Goal: Information Seeking & Learning: Find specific fact

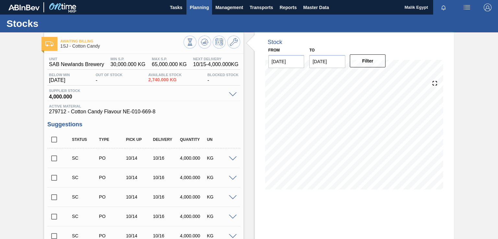
click at [200, 5] on span "Planning" at bounding box center [199, 8] width 19 height 8
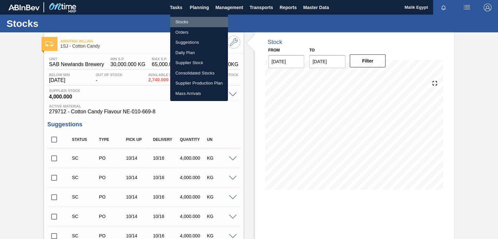
click at [187, 21] on li "Stocks" at bounding box center [199, 22] width 58 height 10
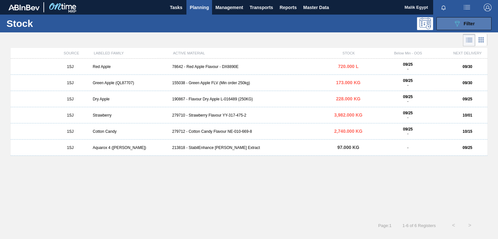
click at [464, 24] on span "Filter" at bounding box center [468, 23] width 11 height 5
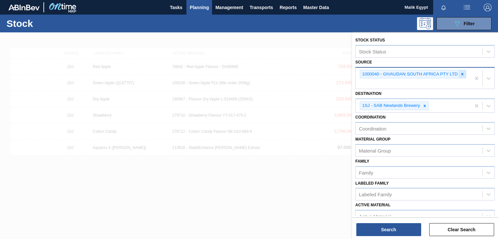
click at [463, 74] on icon at bounding box center [462, 74] width 5 height 5
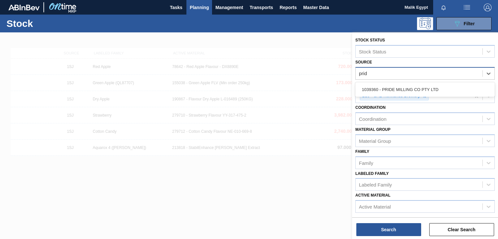
type input "pride"
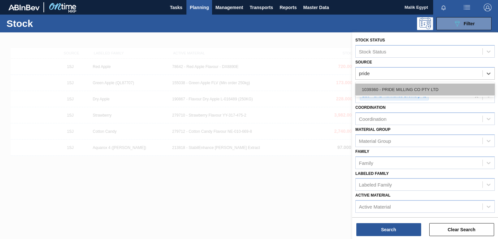
click at [398, 85] on div "1039360 - PRIDE MILLING CO PTY LTD" at bounding box center [424, 90] width 139 height 12
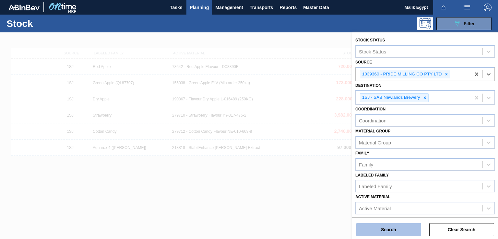
click at [405, 232] on button "Search" at bounding box center [388, 229] width 65 height 13
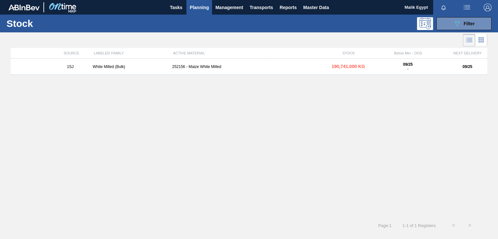
click at [194, 67] on div "252156 - Maize White Milled" at bounding box center [248, 66] width 159 height 5
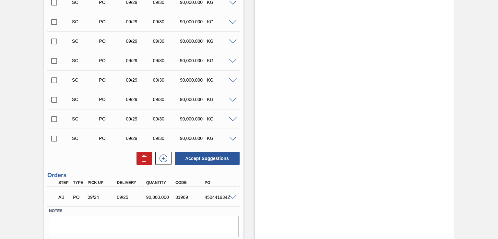
scroll to position [297, 0]
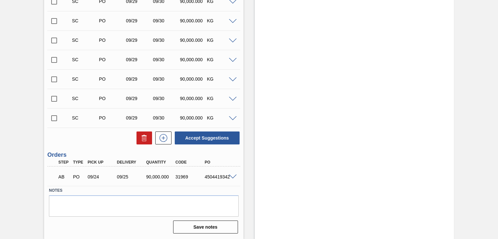
click at [232, 175] on span at bounding box center [233, 177] width 8 height 5
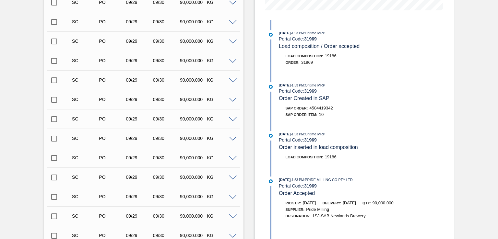
scroll to position [264, 0]
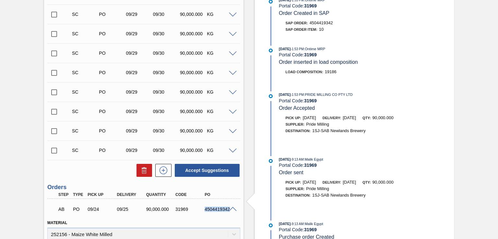
drag, startPoint x: 205, startPoint y: 208, endPoint x: 232, endPoint y: 208, distance: 27.6
click at [232, 208] on div "AB PO 09/24 09/25 90,000.000 31969 4504419342" at bounding box center [143, 209] width 193 height 16
copy div "4504419342"
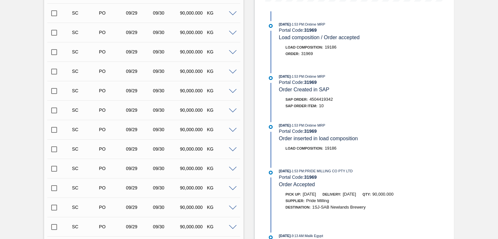
scroll to position [200, 0]
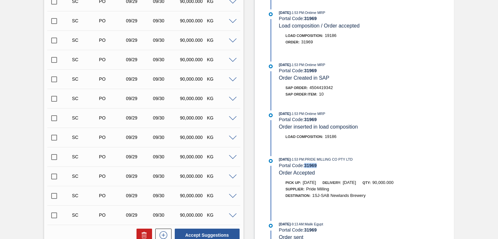
drag, startPoint x: 306, startPoint y: 167, endPoint x: 319, endPoint y: 167, distance: 13.0
click at [319, 167] on div "Portal Code: 31969" at bounding box center [356, 165] width 154 height 5
drag, startPoint x: 309, startPoint y: 122, endPoint x: 319, endPoint y: 122, distance: 10.7
click at [319, 122] on div "Portal Code: 31969" at bounding box center [356, 119] width 154 height 5
drag, startPoint x: 305, startPoint y: 72, endPoint x: 322, endPoint y: 72, distance: 16.5
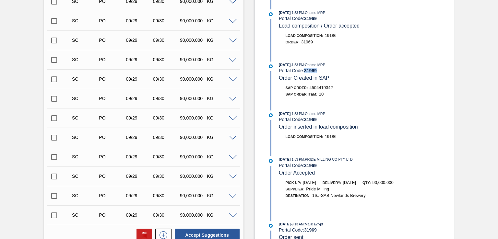
click at [322, 72] on div "Portal Code: 31969" at bounding box center [356, 70] width 154 height 5
drag, startPoint x: 305, startPoint y: 20, endPoint x: 325, endPoint y: 24, distance: 20.1
click at [323, 21] on div "Portal Code: 31969" at bounding box center [356, 18] width 154 height 5
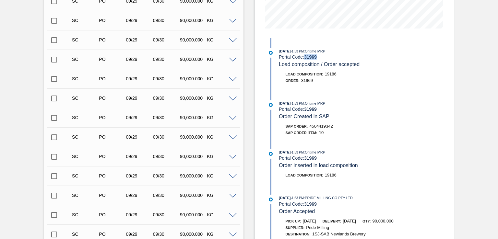
scroll to position [0, 0]
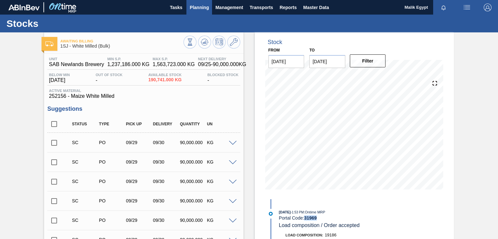
click at [200, 6] on span "Planning" at bounding box center [199, 8] width 19 height 8
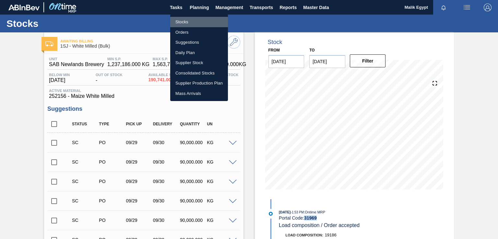
click at [184, 20] on li "Stocks" at bounding box center [199, 22] width 58 height 10
